Goal: Transaction & Acquisition: Subscribe to service/newsletter

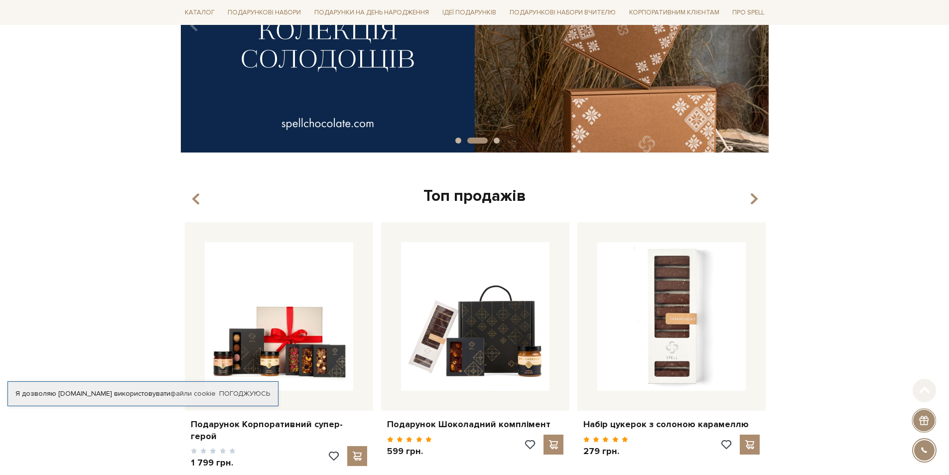
scroll to position [299, 0]
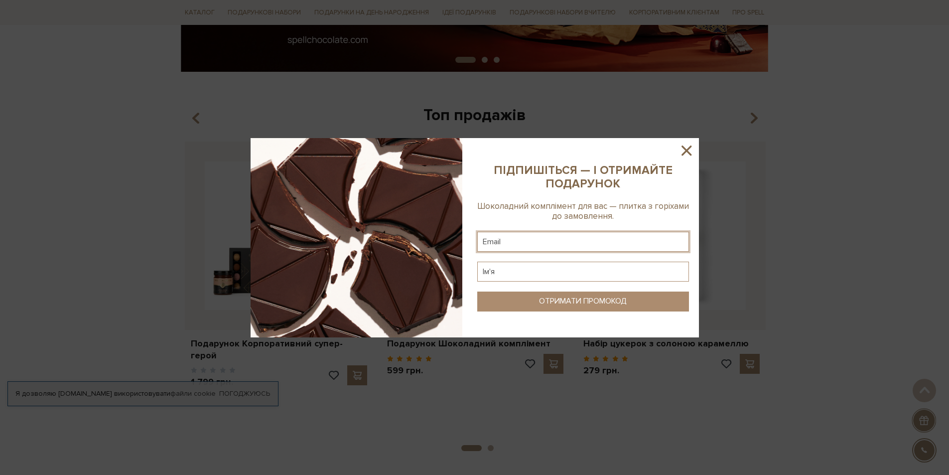
click at [522, 233] on input "text" at bounding box center [583, 242] width 212 height 20
type input "alla_kotenko05@ukr.net"
click at [542, 271] on input "text" at bounding box center [583, 271] width 212 height 20
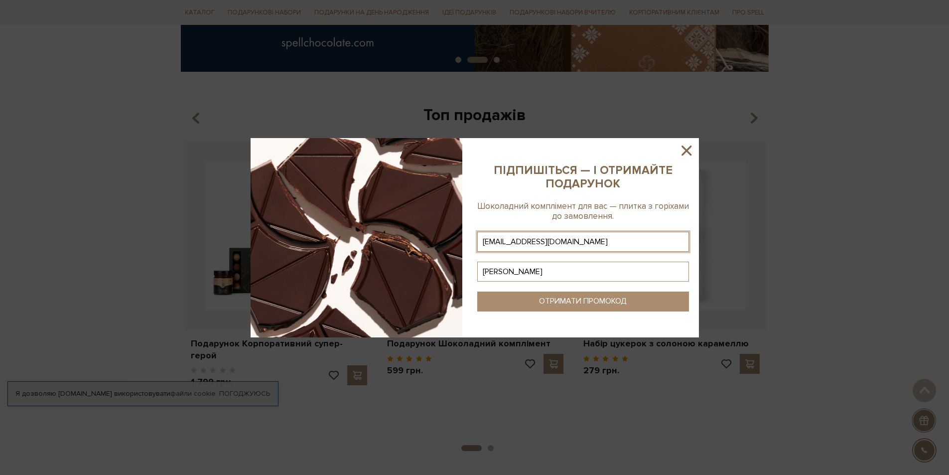
type input "AllA"
click at [594, 305] on div "ОТРИМАТИ ПРОМОКОД" at bounding box center [583, 300] width 88 height 9
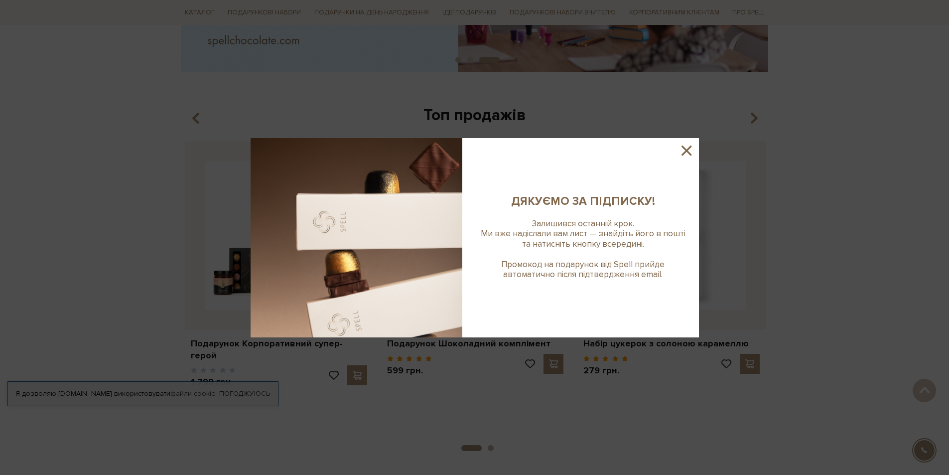
click at [686, 145] on icon at bounding box center [686, 150] width 17 height 17
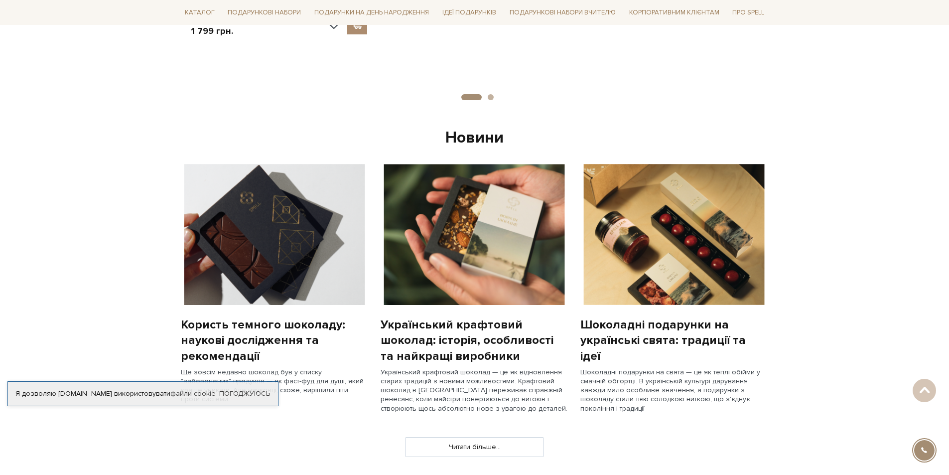
scroll to position [498, 0]
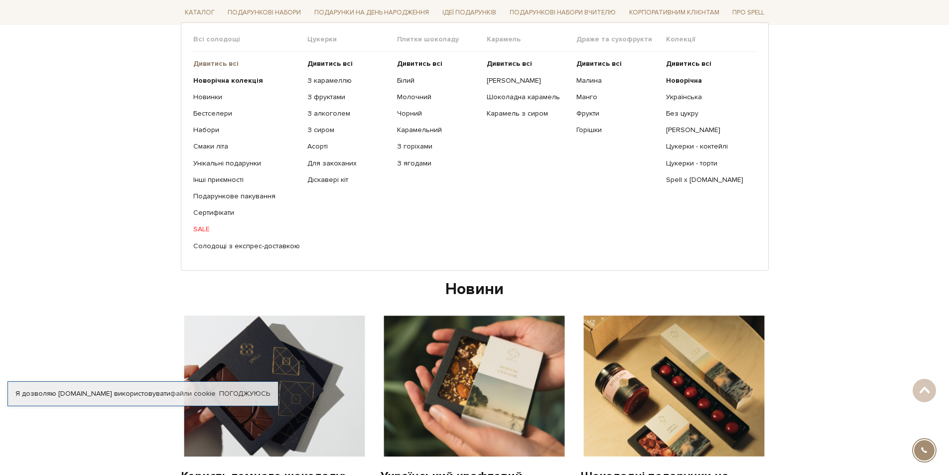
click at [206, 64] on b "Дивитись всі" at bounding box center [215, 63] width 45 height 8
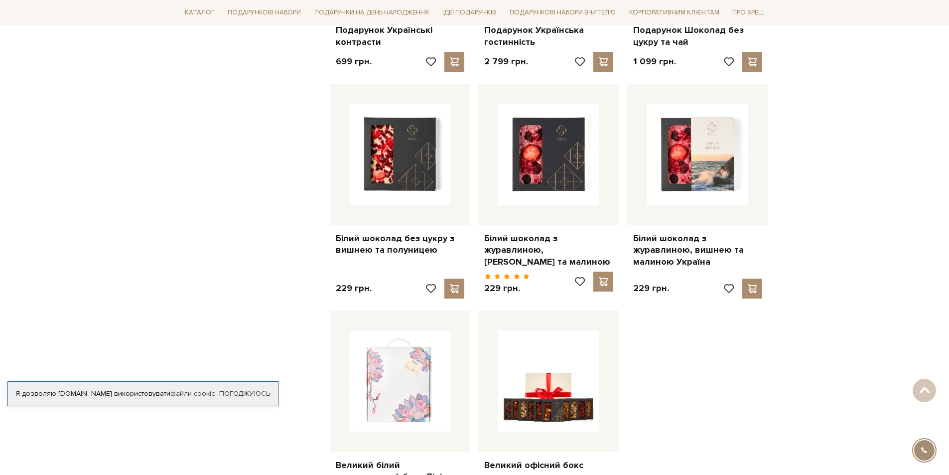
scroll to position [1096, 0]
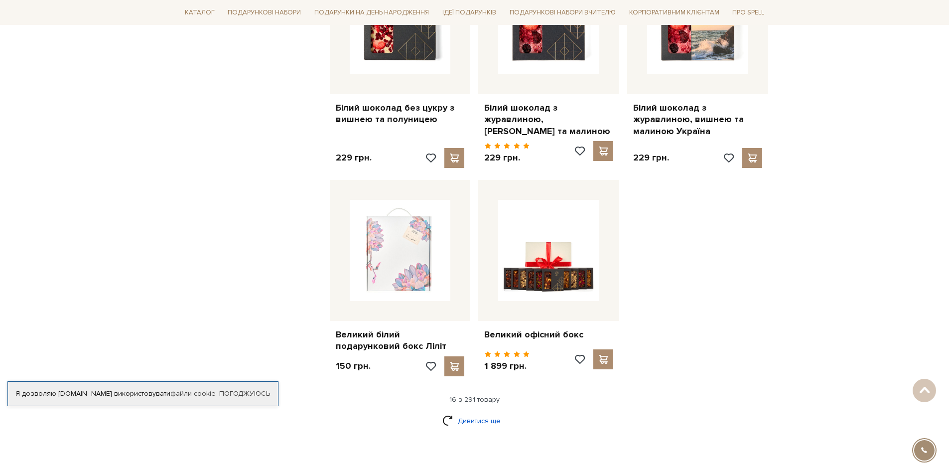
click at [481, 412] on link "Дивитися ще" at bounding box center [474, 420] width 65 height 17
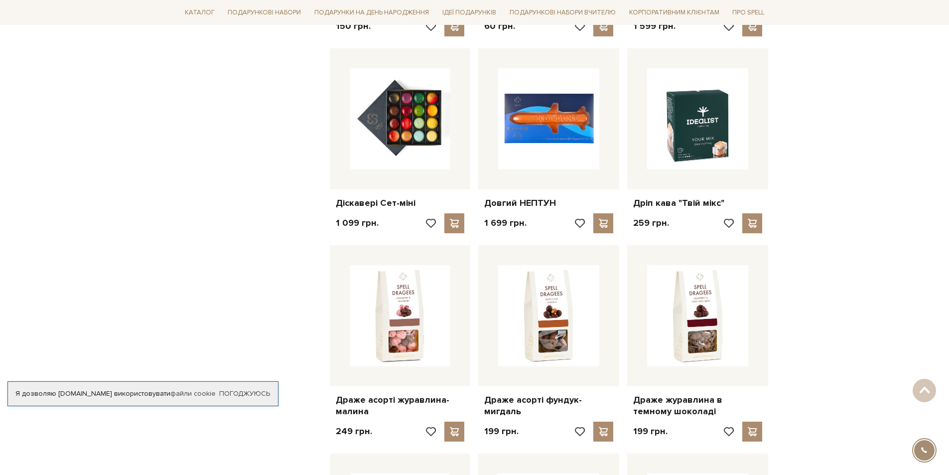
scroll to position [1644, 0]
